Goal: Navigation & Orientation: Find specific page/section

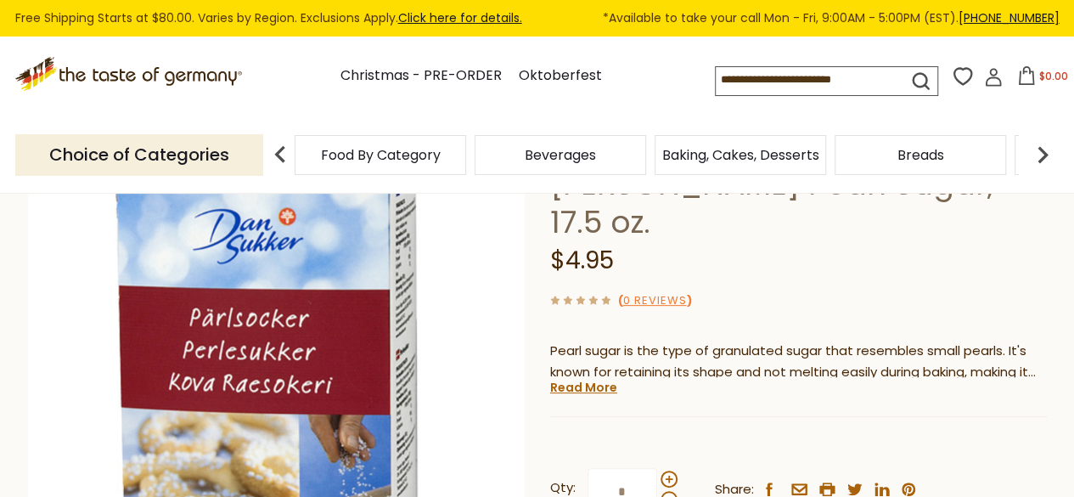
scroll to position [170, 0]
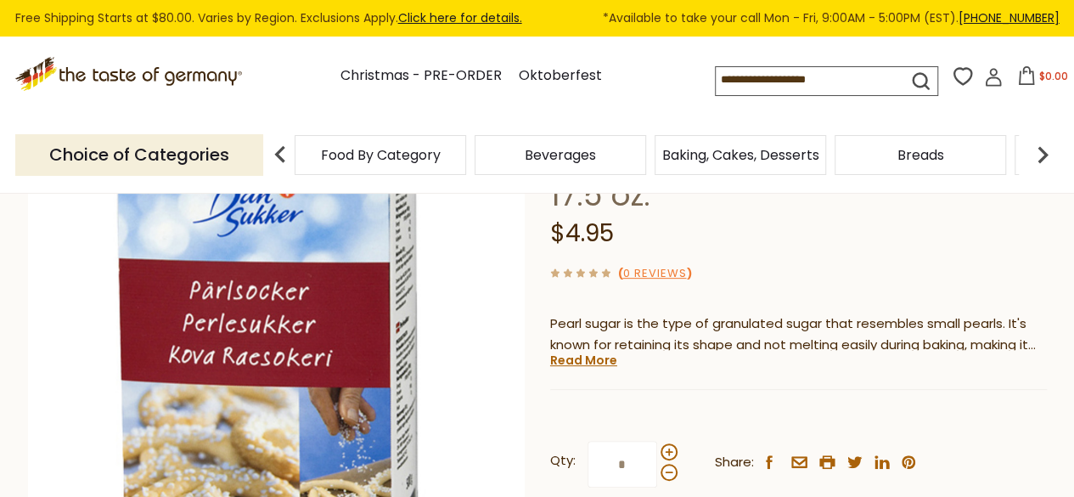
click at [589, 371] on div "Current stock: 0" at bounding box center [798, 376] width 497 height 11
click at [590, 332] on div "Nordzucker [PERSON_NAME] Pearl Sugar, 17.5 oz. $4.95 ( 0 Reviews ) Pearl sugar …" at bounding box center [798, 368] width 497 height 511
click at [596, 351] on link "Read More" at bounding box center [583, 359] width 67 height 17
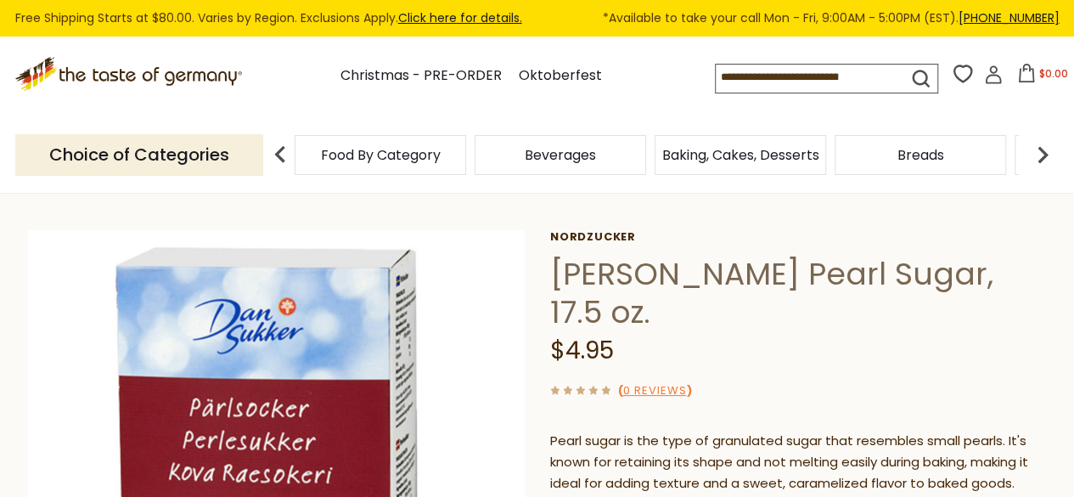
scroll to position [0, 0]
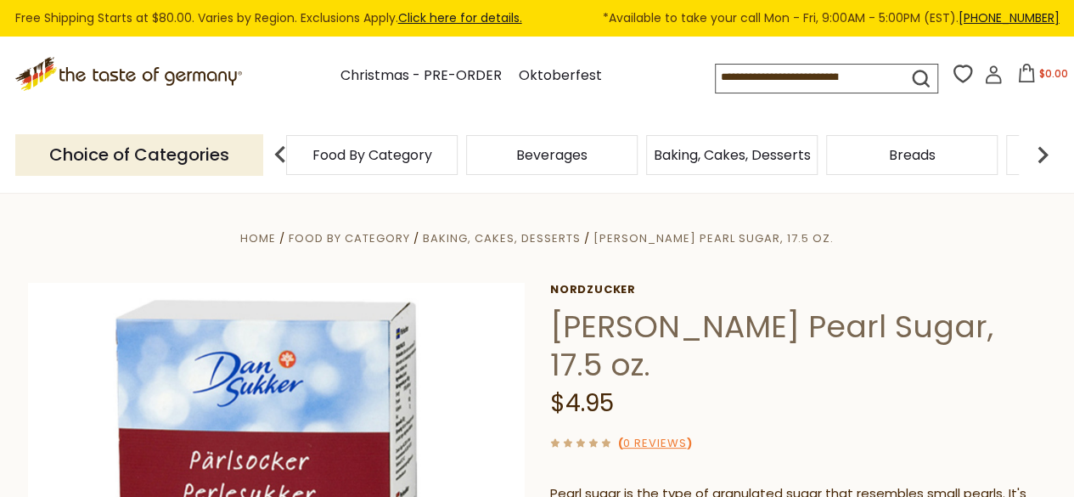
click at [457, 167] on div "Beverages" at bounding box center [371, 155] width 171 height 40
click at [747, 160] on span "Baking, Cakes, Desserts" at bounding box center [732, 155] width 157 height 13
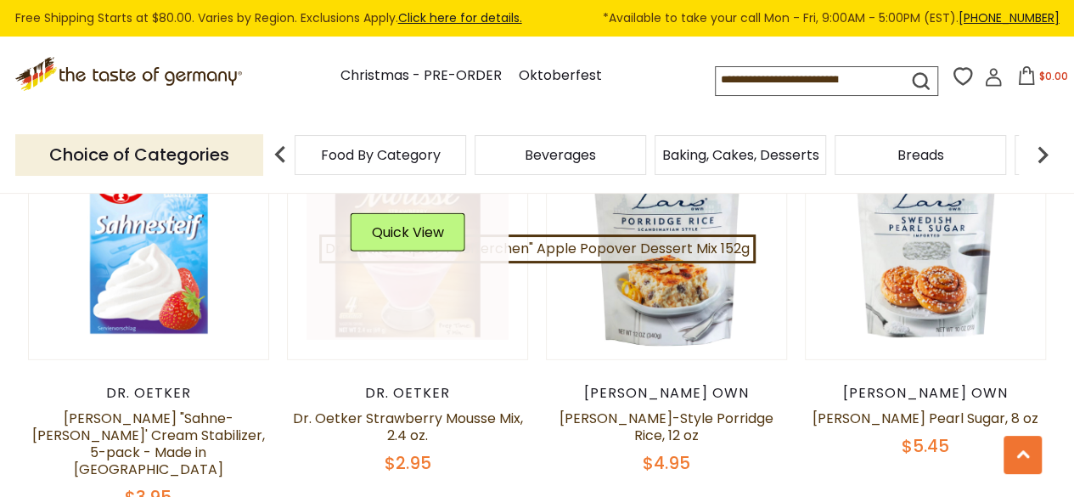
scroll to position [2207, 0]
